Goal: Navigation & Orientation: Find specific page/section

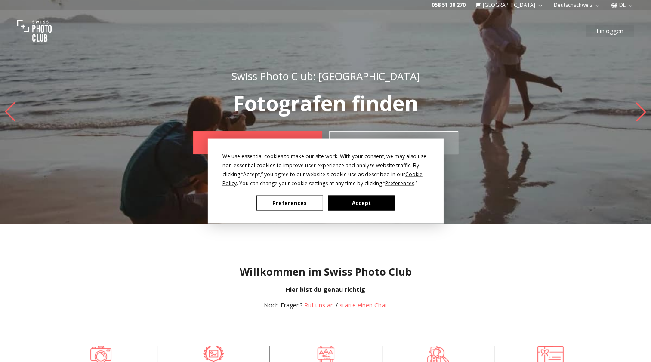
click at [364, 204] on button "Accept" at bounding box center [361, 203] width 66 height 15
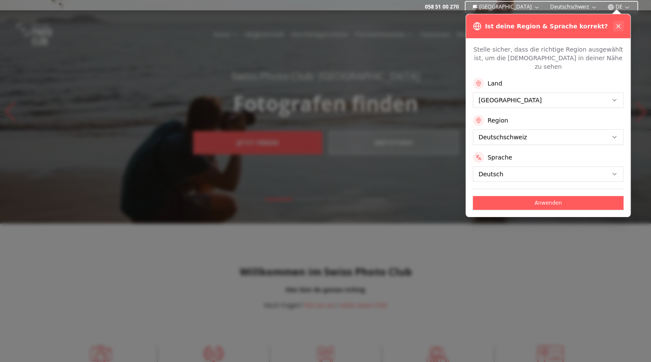
click at [620, 28] on icon at bounding box center [618, 26] width 3 height 3
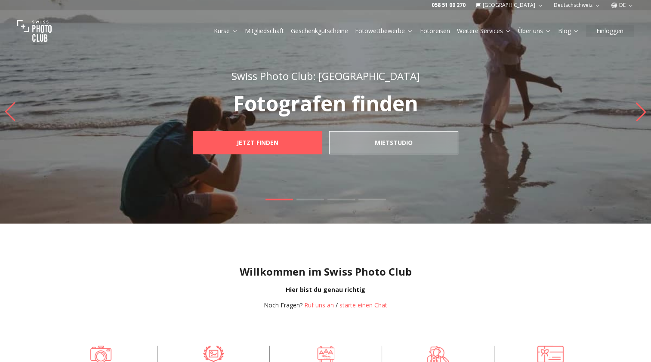
click at [629, 1] on button "DE" at bounding box center [623, 5] width 30 height 10
click at [622, 40] on link "en" at bounding box center [623, 39] width 18 height 10
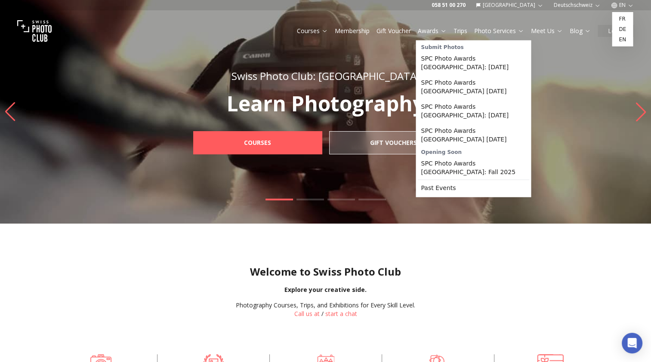
click at [435, 30] on link "Awards" at bounding box center [432, 31] width 29 height 9
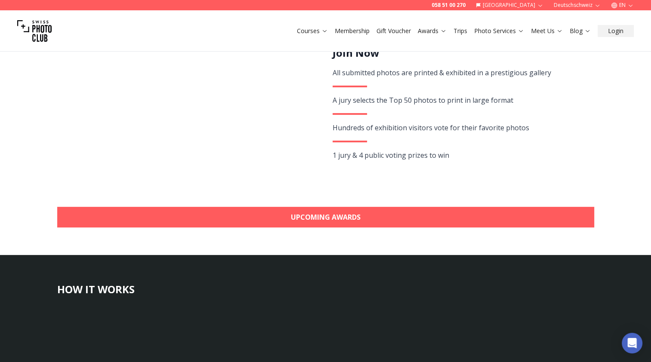
scroll to position [215, 0]
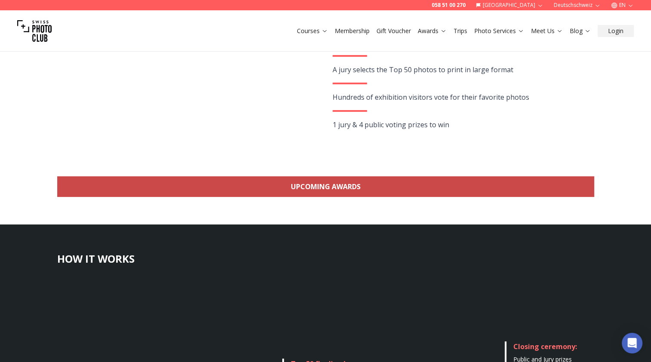
click at [325, 179] on link "Upcoming Awards" at bounding box center [325, 186] width 537 height 21
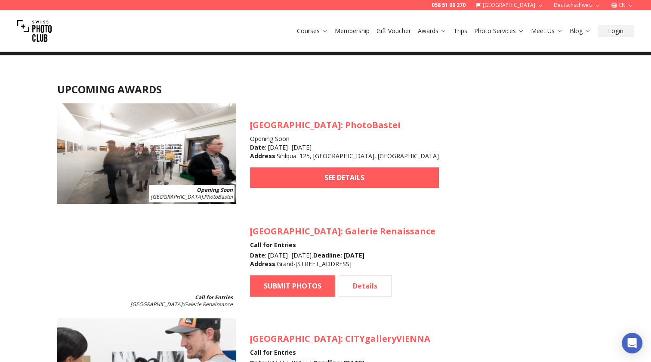
scroll to position [851, 0]
